Goal: Entertainment & Leisure: Consume media (video, audio)

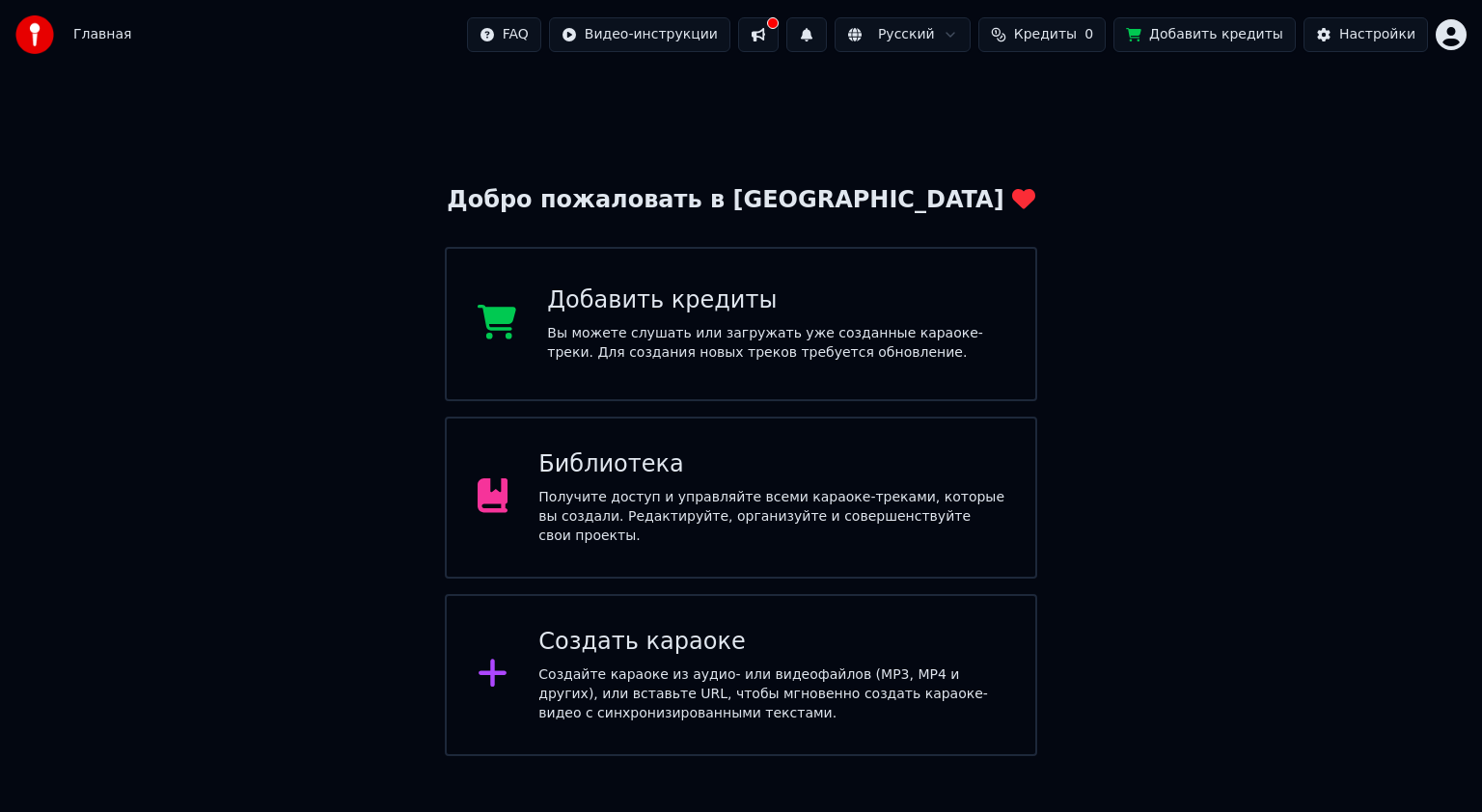
click at [660, 495] on div "Получите доступ и управляйте всеми караоке-треками, которые вы создали. Редакти…" at bounding box center [771, 517] width 466 height 58
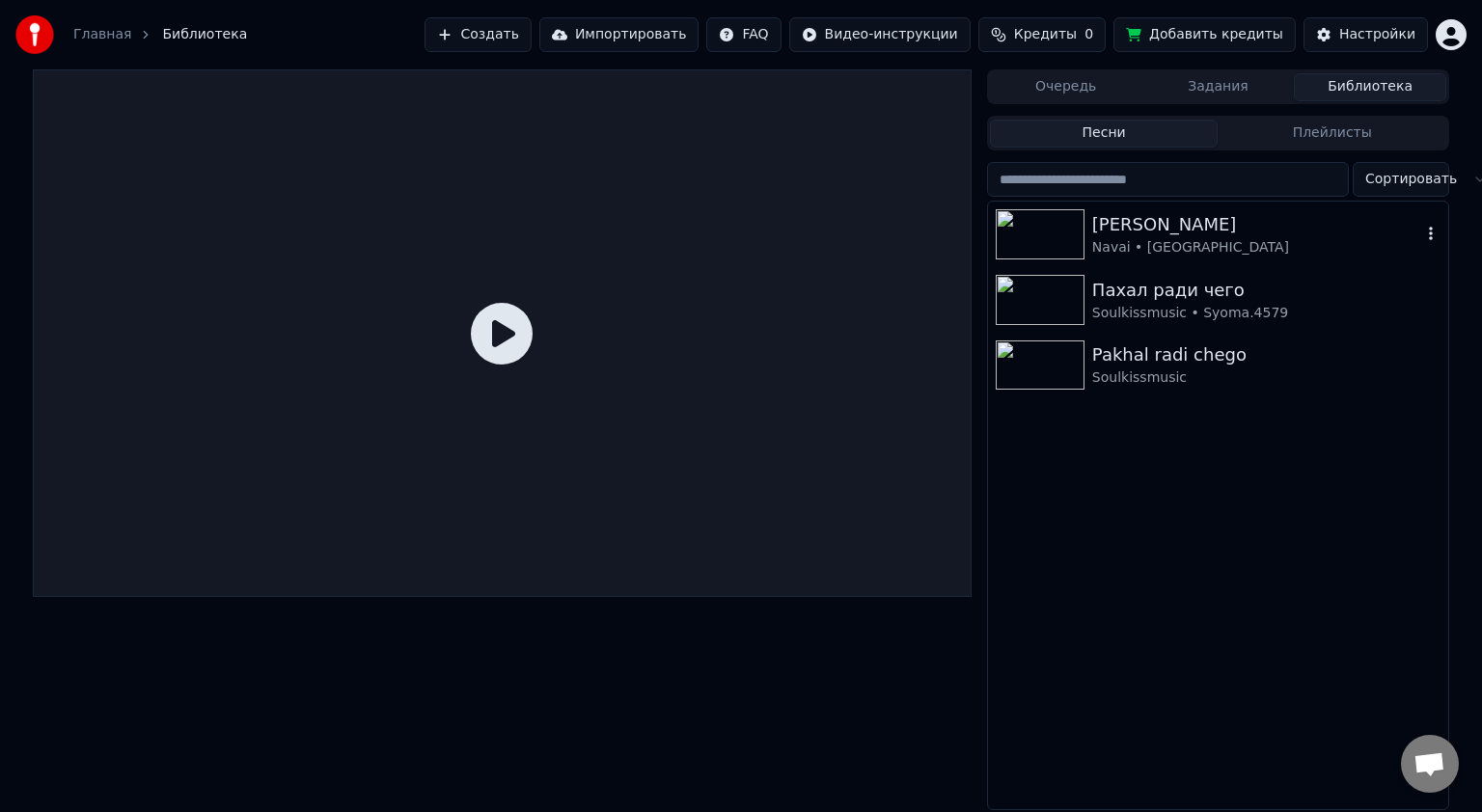
click at [1097, 232] on div "[PERSON_NAME]" at bounding box center [1256, 225] width 328 height 27
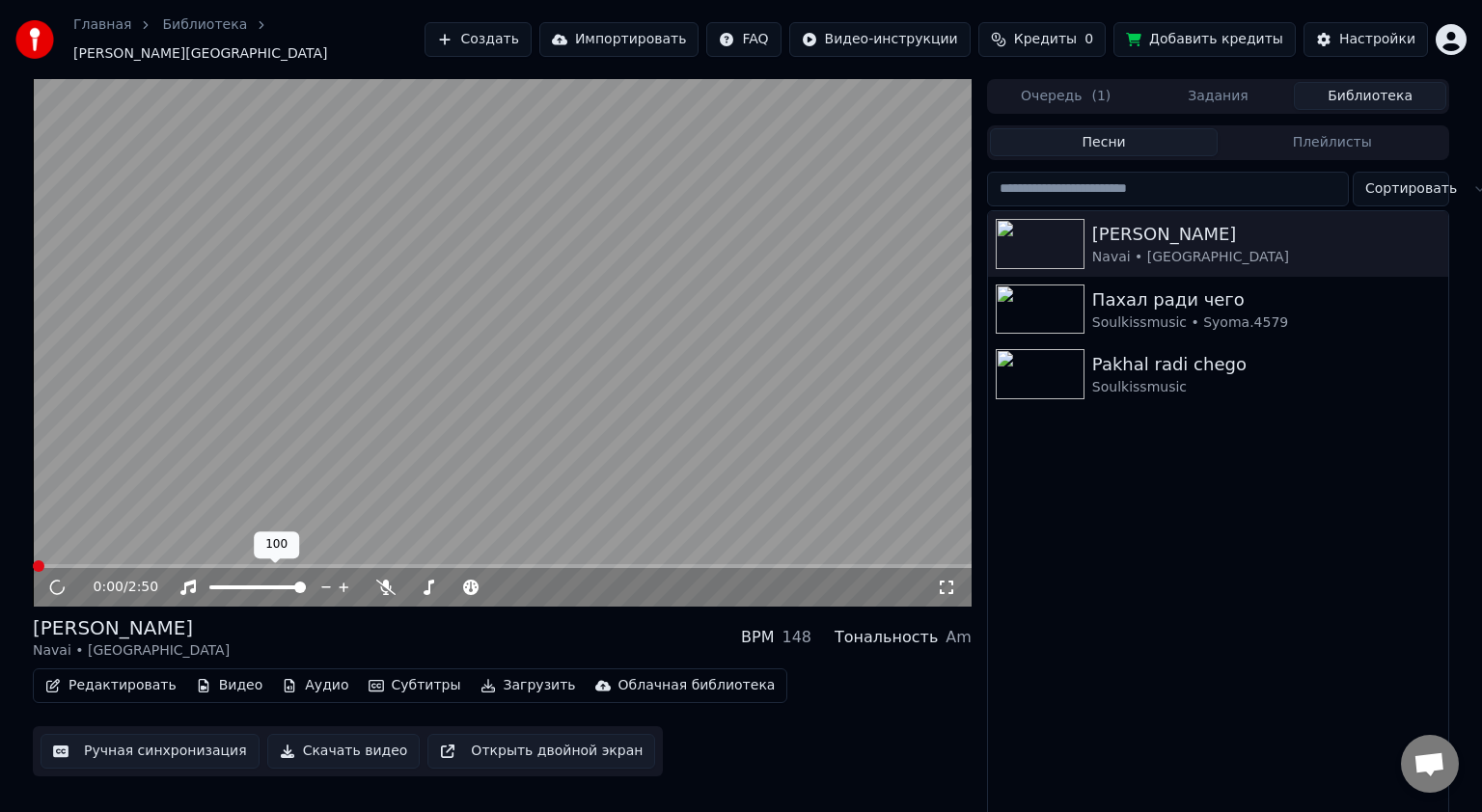
click at [262, 585] on span at bounding box center [258, 587] width 97 height 4
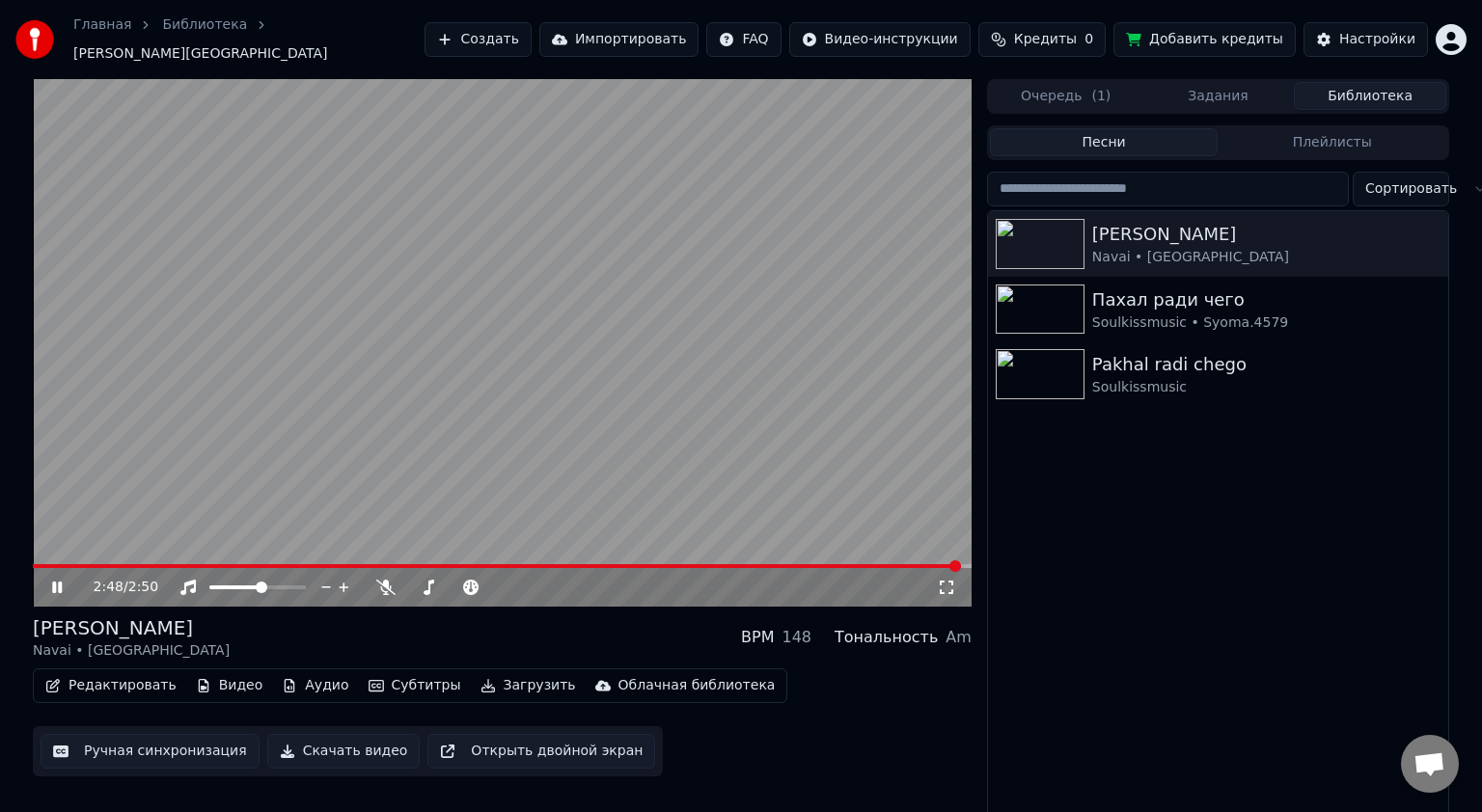
click at [467, 385] on video at bounding box center [502, 343] width 939 height 527
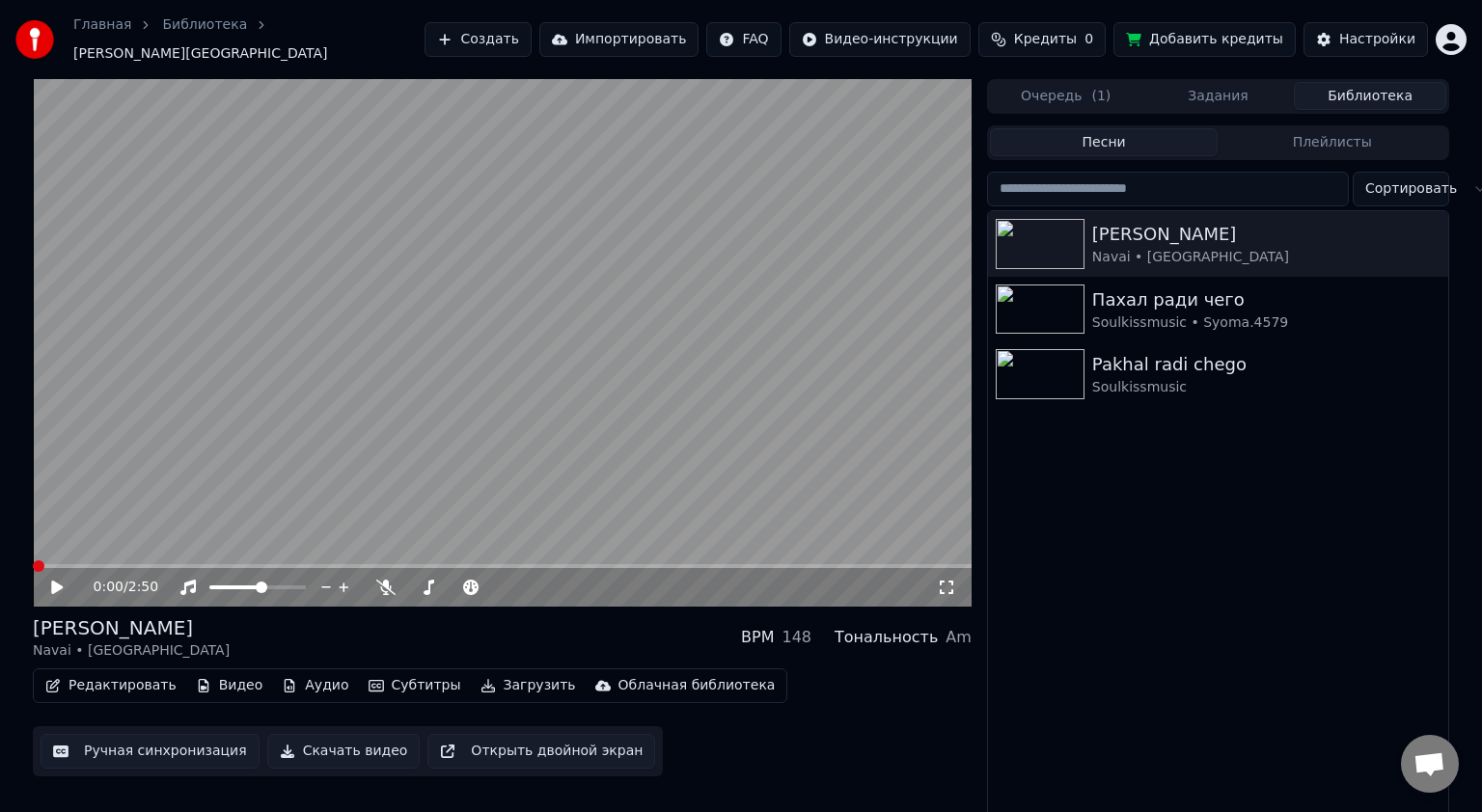
click at [33, 566] on span at bounding box center [39, 566] width 12 height 12
click at [1104, 248] on div "Navai • [GEOGRAPHIC_DATA]" at bounding box center [1256, 258] width 328 height 19
click at [1134, 313] on div "Soulkissmusic • Syoma.4579" at bounding box center [1256, 322] width 328 height 19
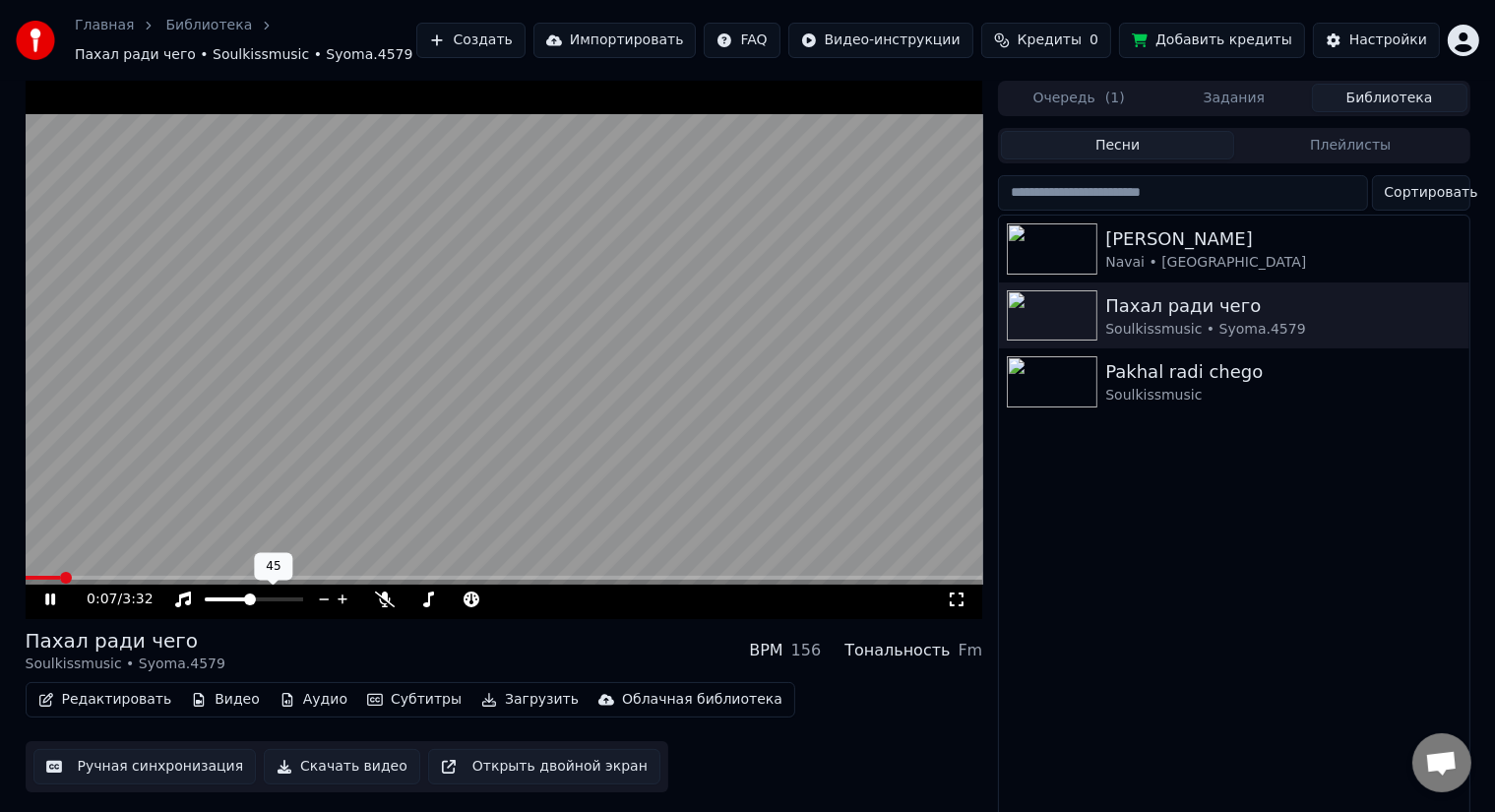
click at [249, 593] on span at bounding box center [250, 599] width 12 height 12
drag, startPoint x: 617, startPoint y: 362, endPoint x: 661, endPoint y: 373, distance: 45.4
click at [618, 362] on video at bounding box center [505, 350] width 958 height 538
click at [1196, 256] on div "Navai • [GEOGRAPHIC_DATA]" at bounding box center [1272, 263] width 335 height 20
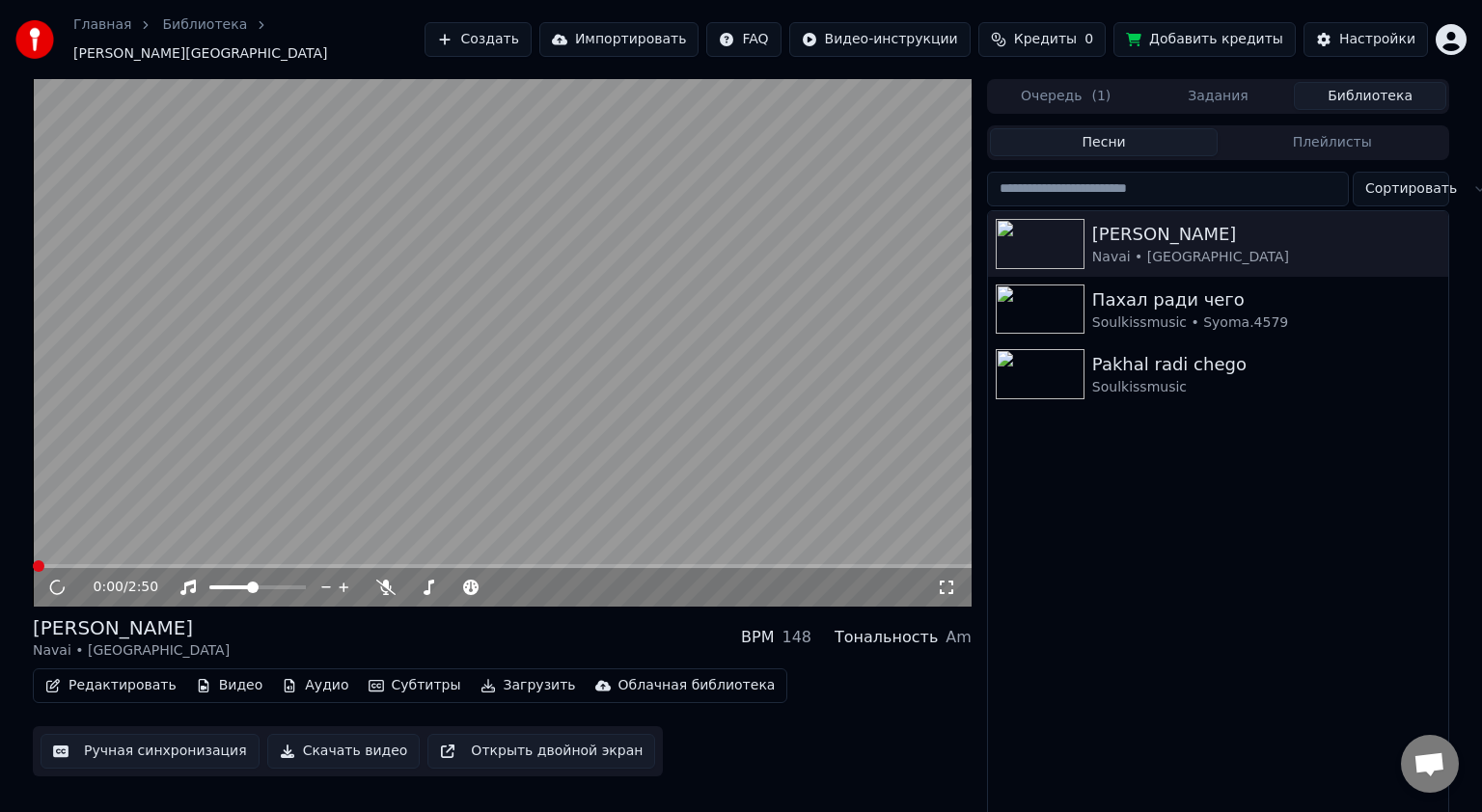
click at [479, 340] on video at bounding box center [502, 343] width 939 height 527
click at [33, 560] on span at bounding box center [39, 566] width 12 height 12
click at [56, 580] on icon at bounding box center [57, 587] width 12 height 14
